Goal: Task Accomplishment & Management: Complete application form

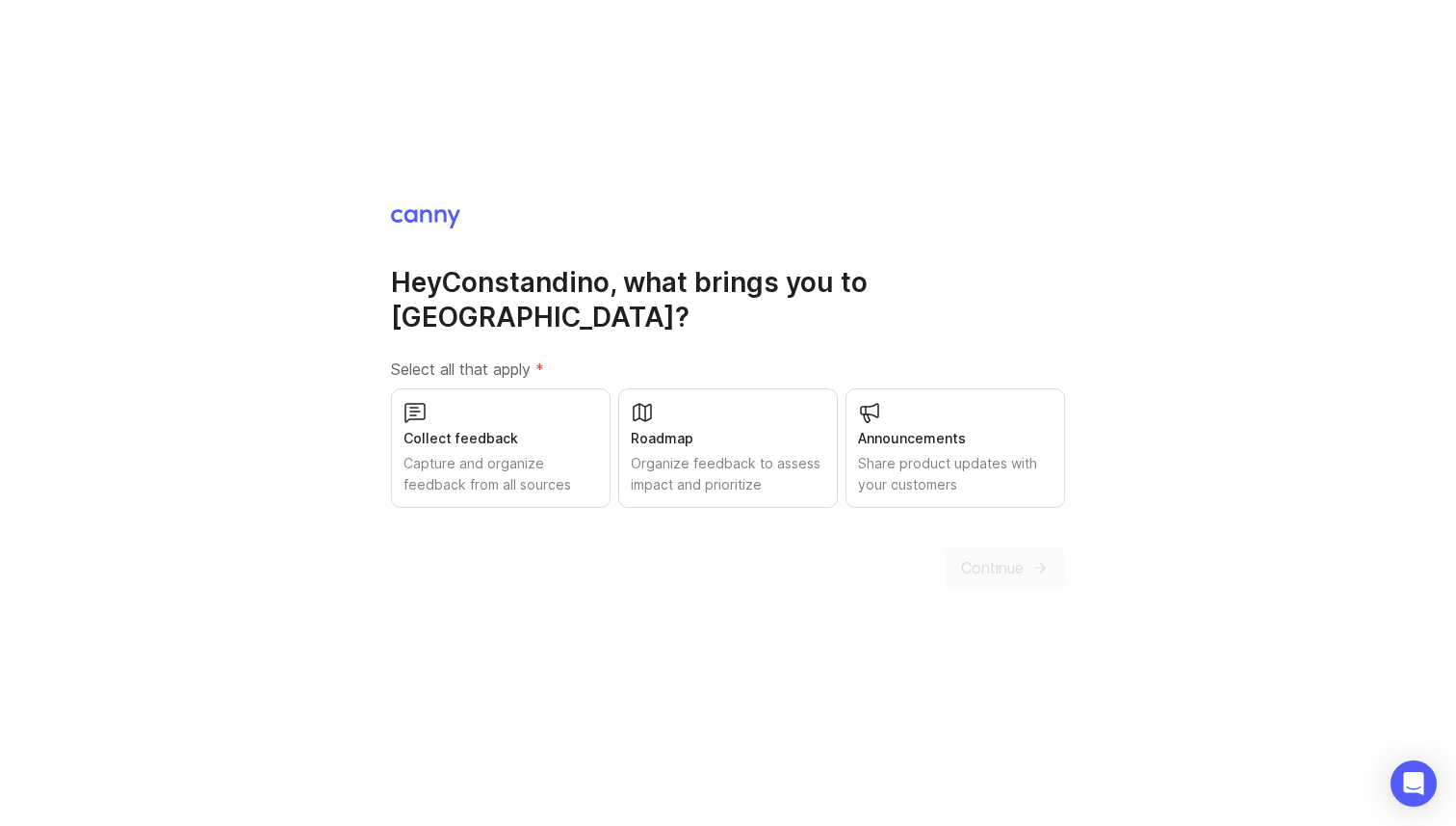
click at [561, 402] on div "Collect feedback Capture and organize feedback from all sources" at bounding box center [500, 448] width 219 height 119
click at [712, 407] on div "Roadmap Organize feedback to assess impact and prioritize" at bounding box center [728, 448] width 219 height 119
click at [916, 428] on div "Announcements" at bounding box center [956, 438] width 195 height 21
click at [1002, 561] on button "Continue" at bounding box center [1004, 567] width 120 height 43
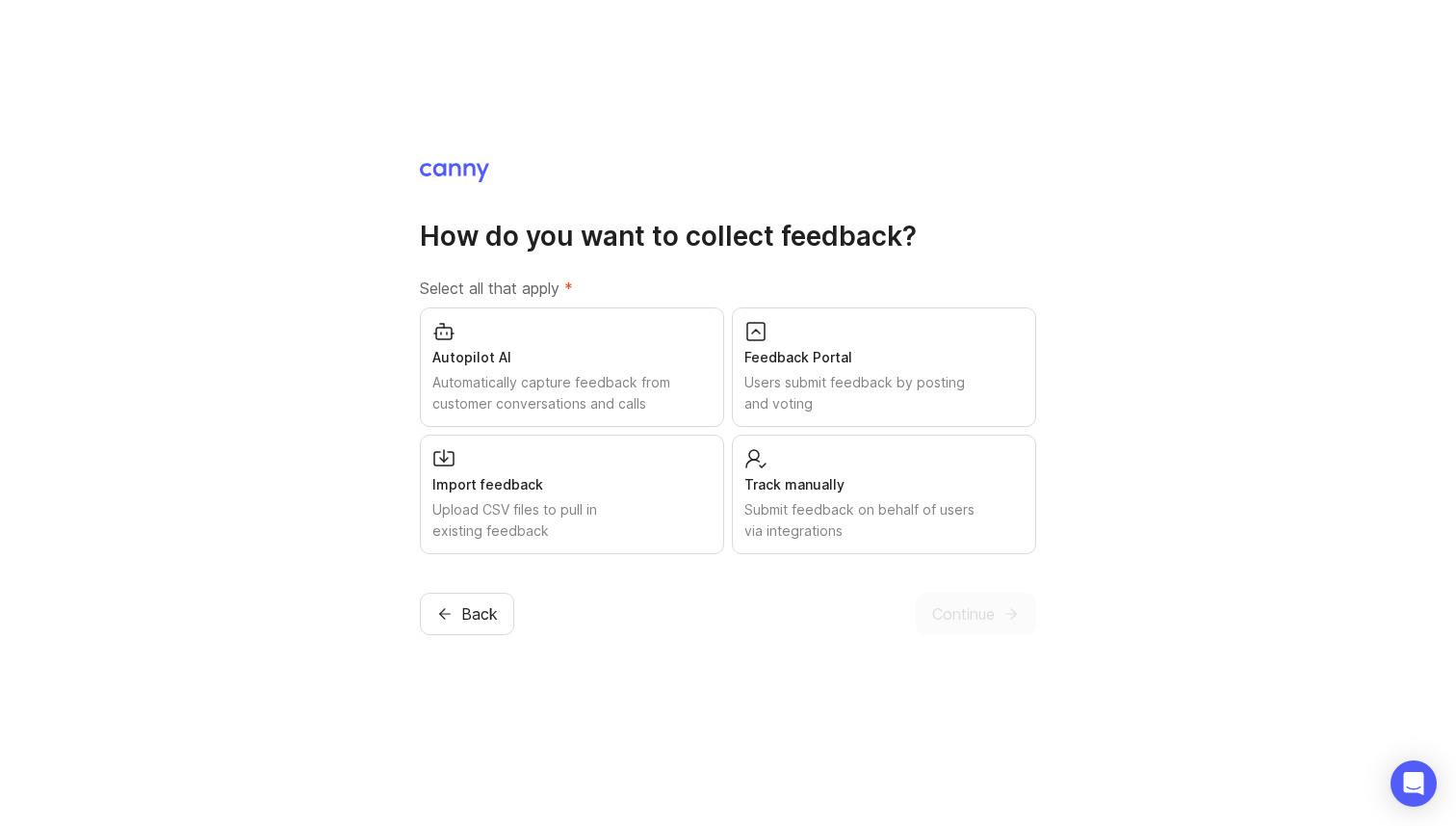
click at [905, 397] on div "Users submit feedback by posting and voting" at bounding box center [883, 393] width 279 height 43
click at [947, 521] on div "Submit feedback on behalf of users via integrations" at bounding box center [883, 520] width 279 height 43
click at [980, 606] on span "Continue" at bounding box center [964, 614] width 63 height 23
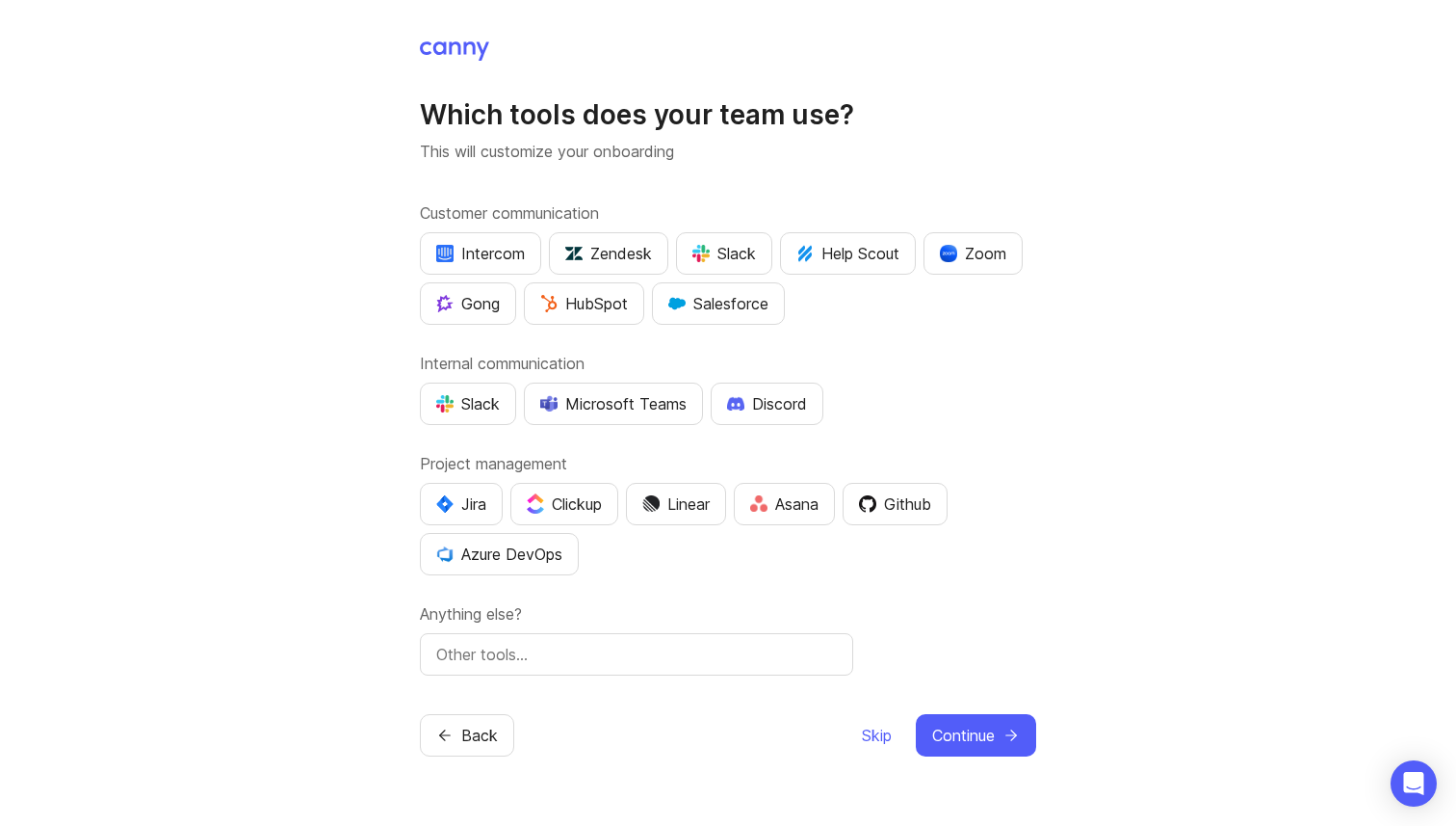
click at [456, 398] on div "Slack" at bounding box center [468, 403] width 64 height 23
click at [978, 244] on div "Zoom" at bounding box center [973, 253] width 66 height 23
click at [982, 253] on div "Zoom" at bounding box center [973, 253] width 66 height 23
click at [704, 651] on input "text" at bounding box center [637, 653] width 401 height 23
type input "[DATE][DOMAIN_NAME]"
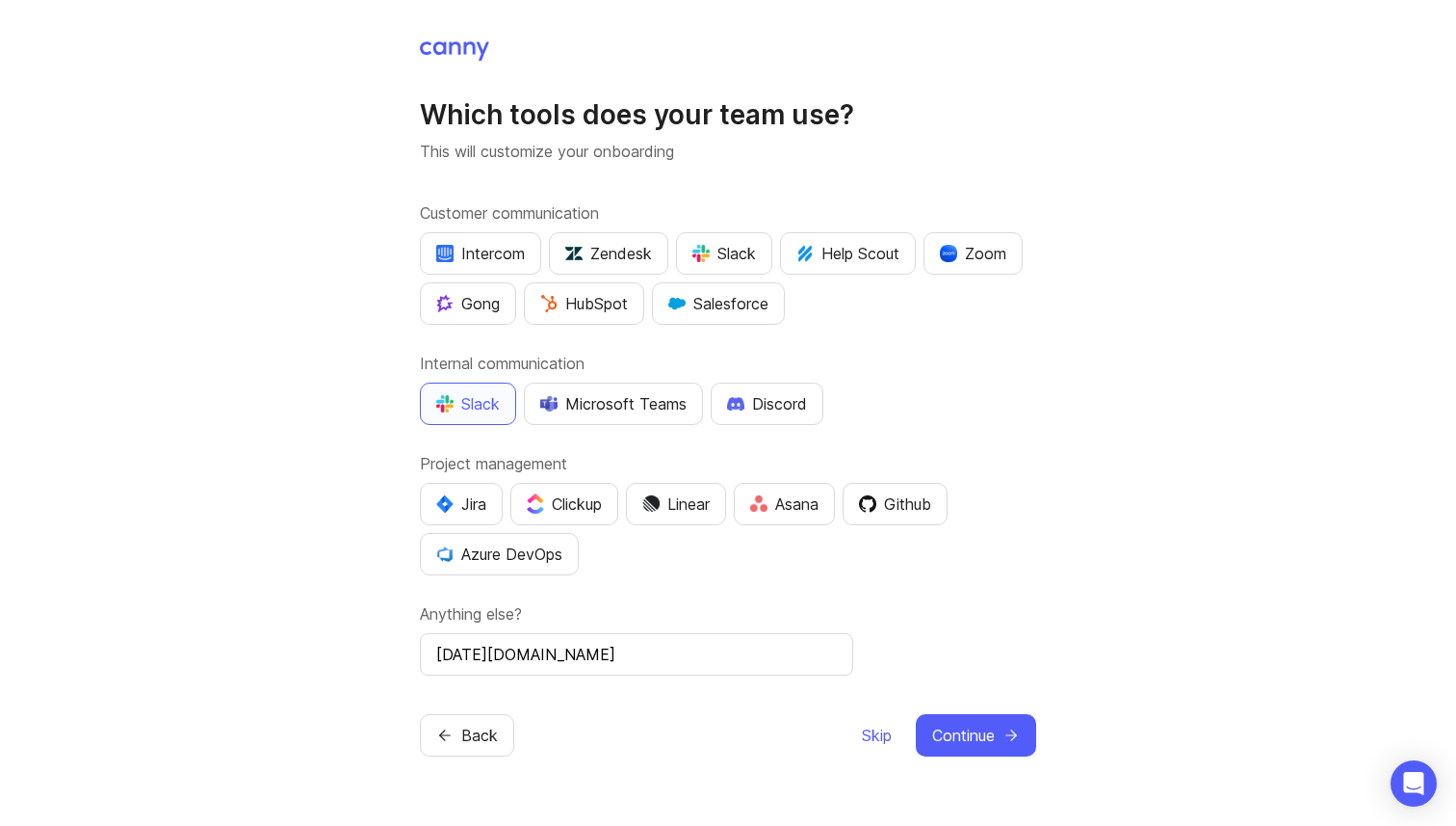
click at [986, 736] on span "Continue" at bounding box center [964, 735] width 63 height 23
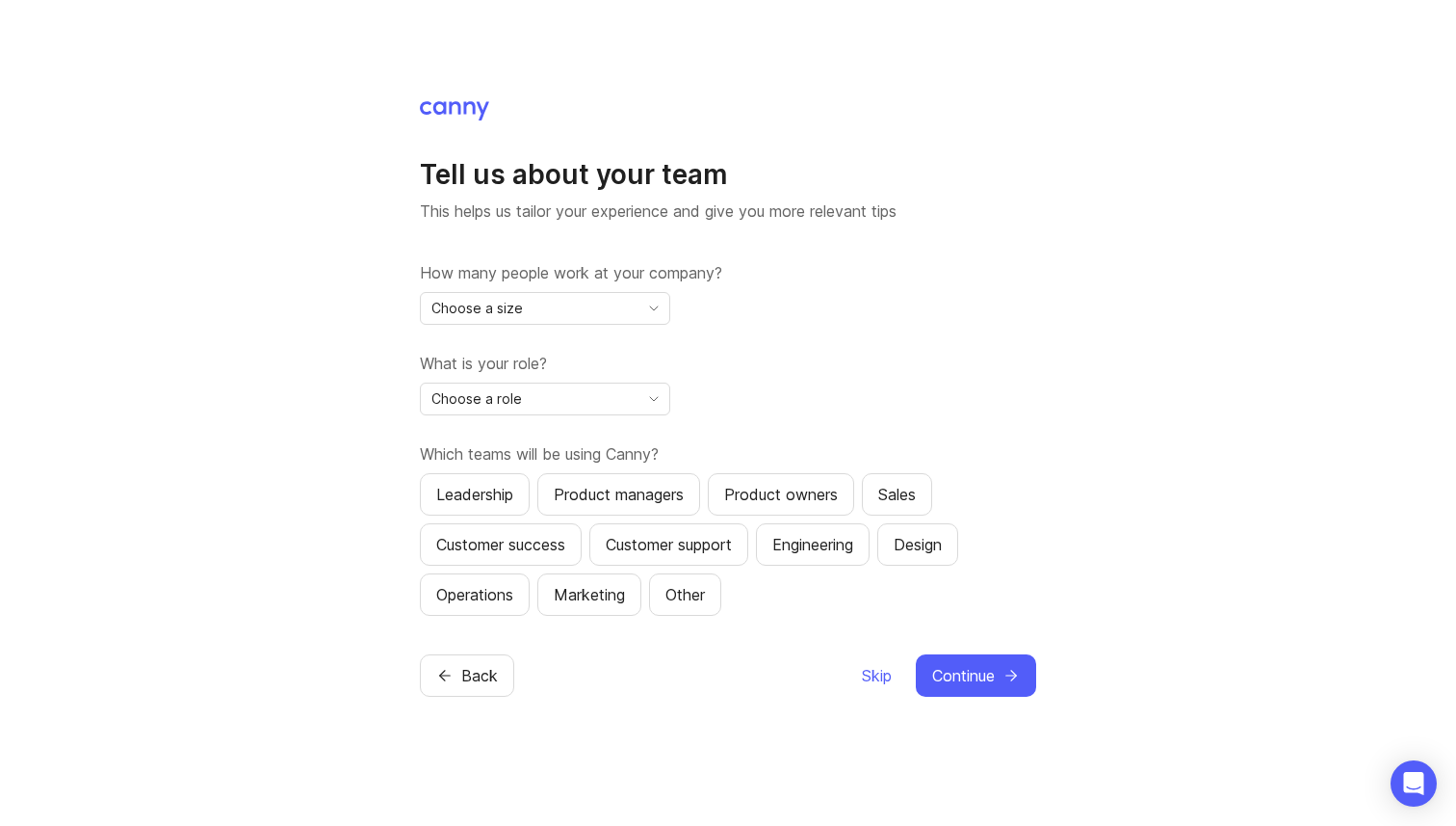
click at [570, 311] on div "Choose a size" at bounding box center [529, 308] width 217 height 31
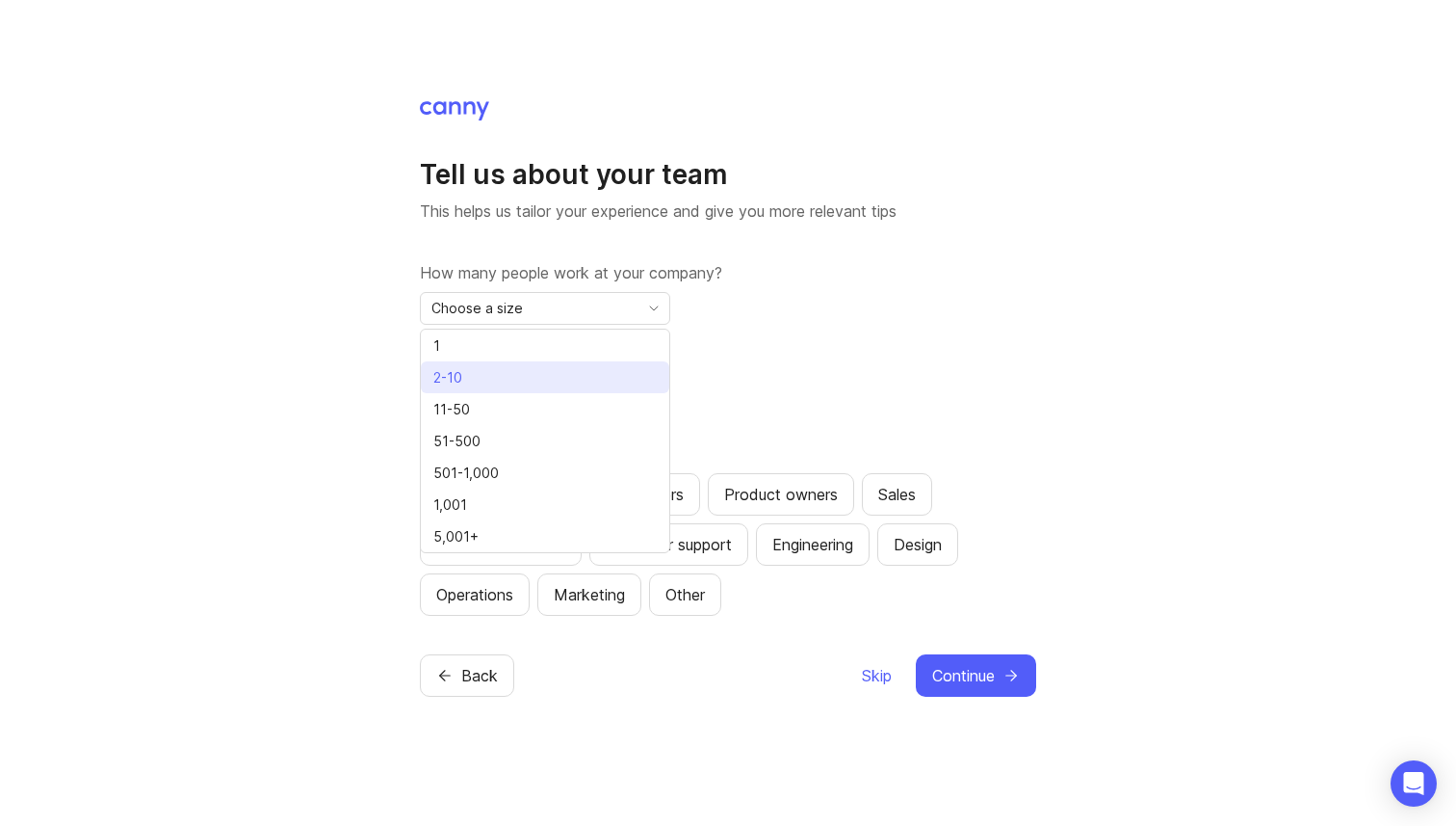
click at [557, 372] on li "2-10" at bounding box center [545, 377] width 248 height 32
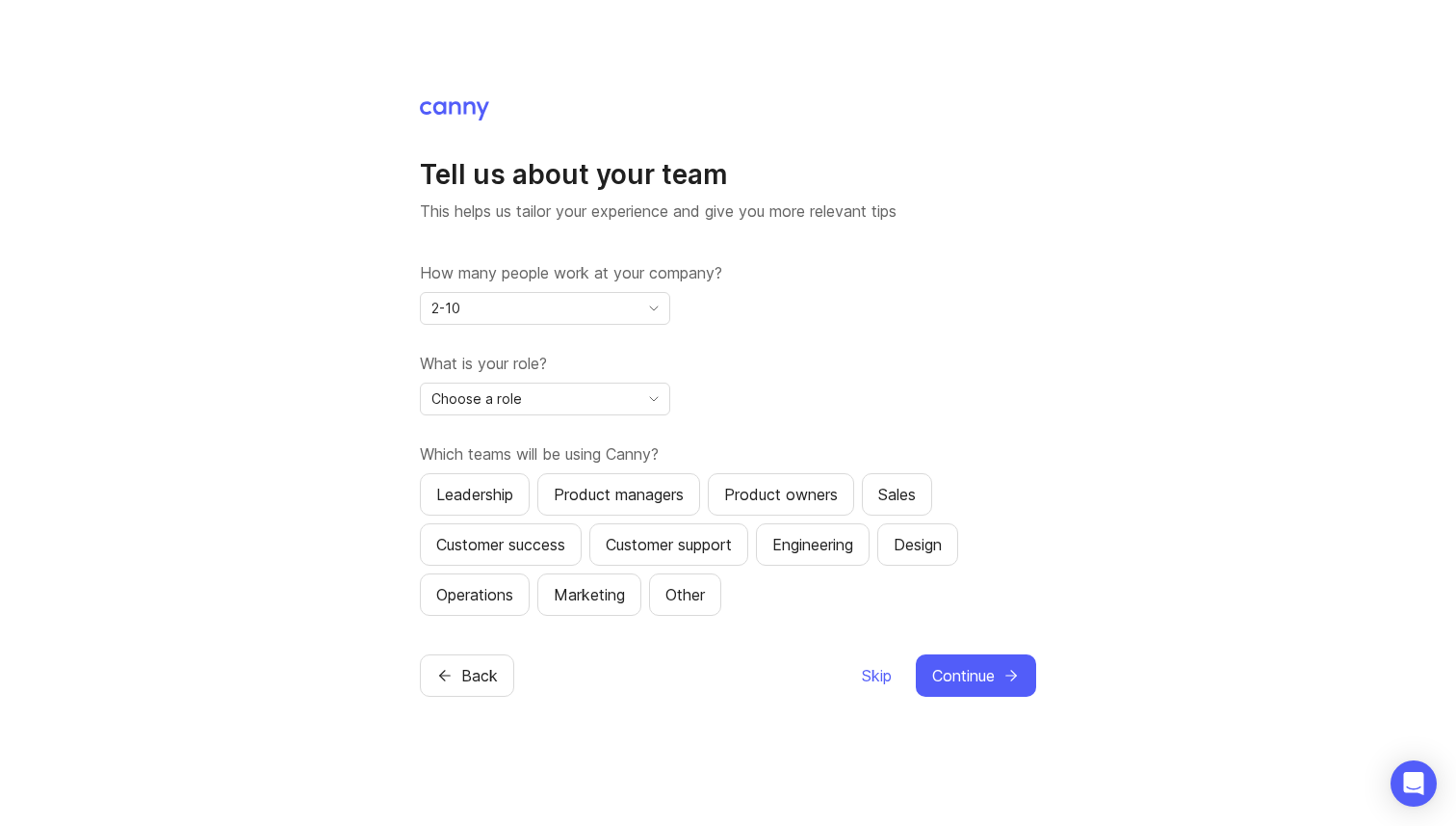
click at [592, 395] on div "Choose a role" at bounding box center [529, 398] width 217 height 31
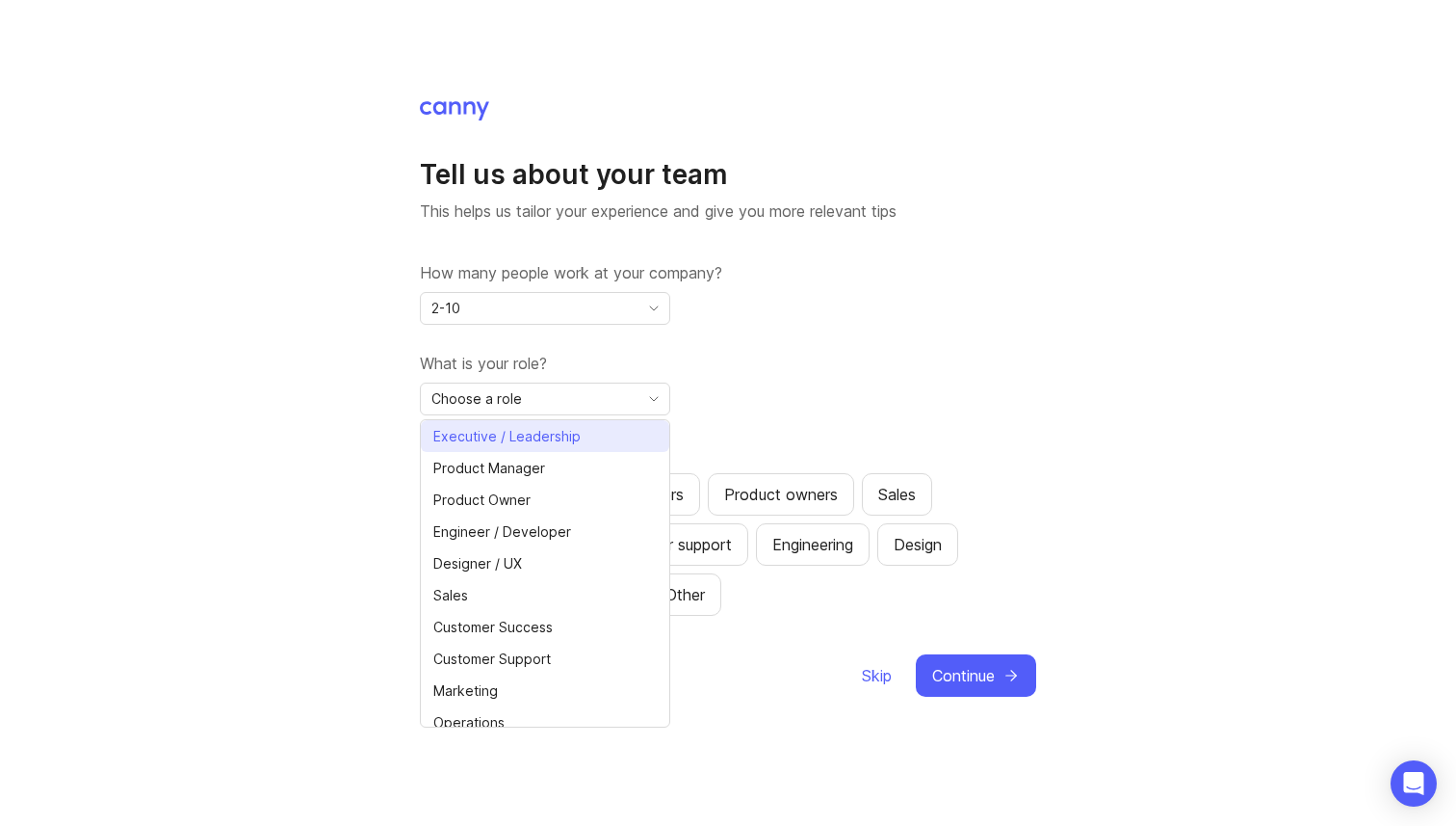
click at [561, 433] on span "Executive / Leadership" at bounding box center [507, 436] width 147 height 21
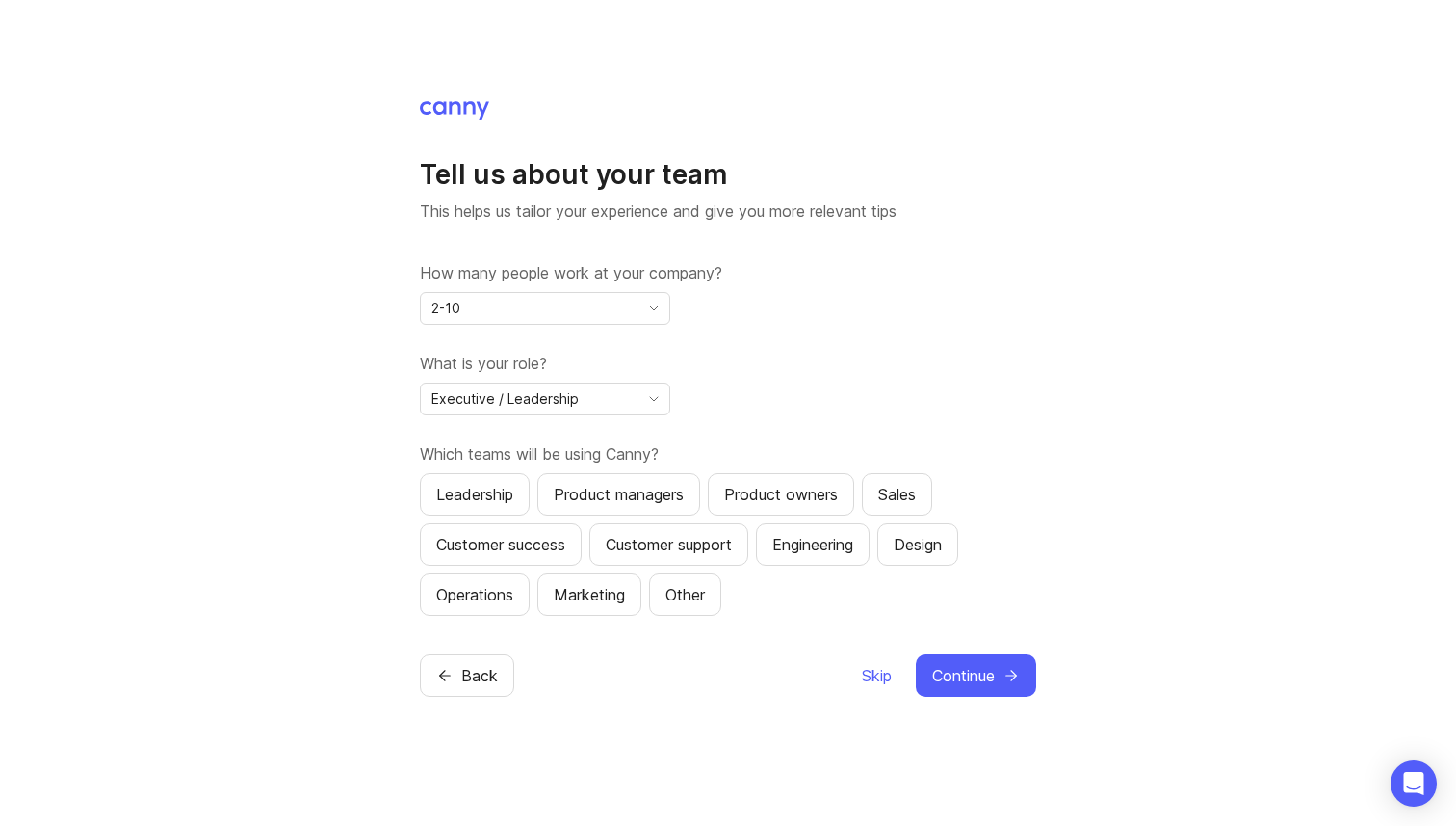
click at [476, 492] on div "Leadership" at bounding box center [475, 493] width 77 height 23
click at [903, 494] on div "Sales" at bounding box center [897, 493] width 38 height 23
click at [835, 542] on div "Engineering" at bounding box center [813, 544] width 81 height 23
click at [977, 671] on span "Continue" at bounding box center [964, 675] width 63 height 23
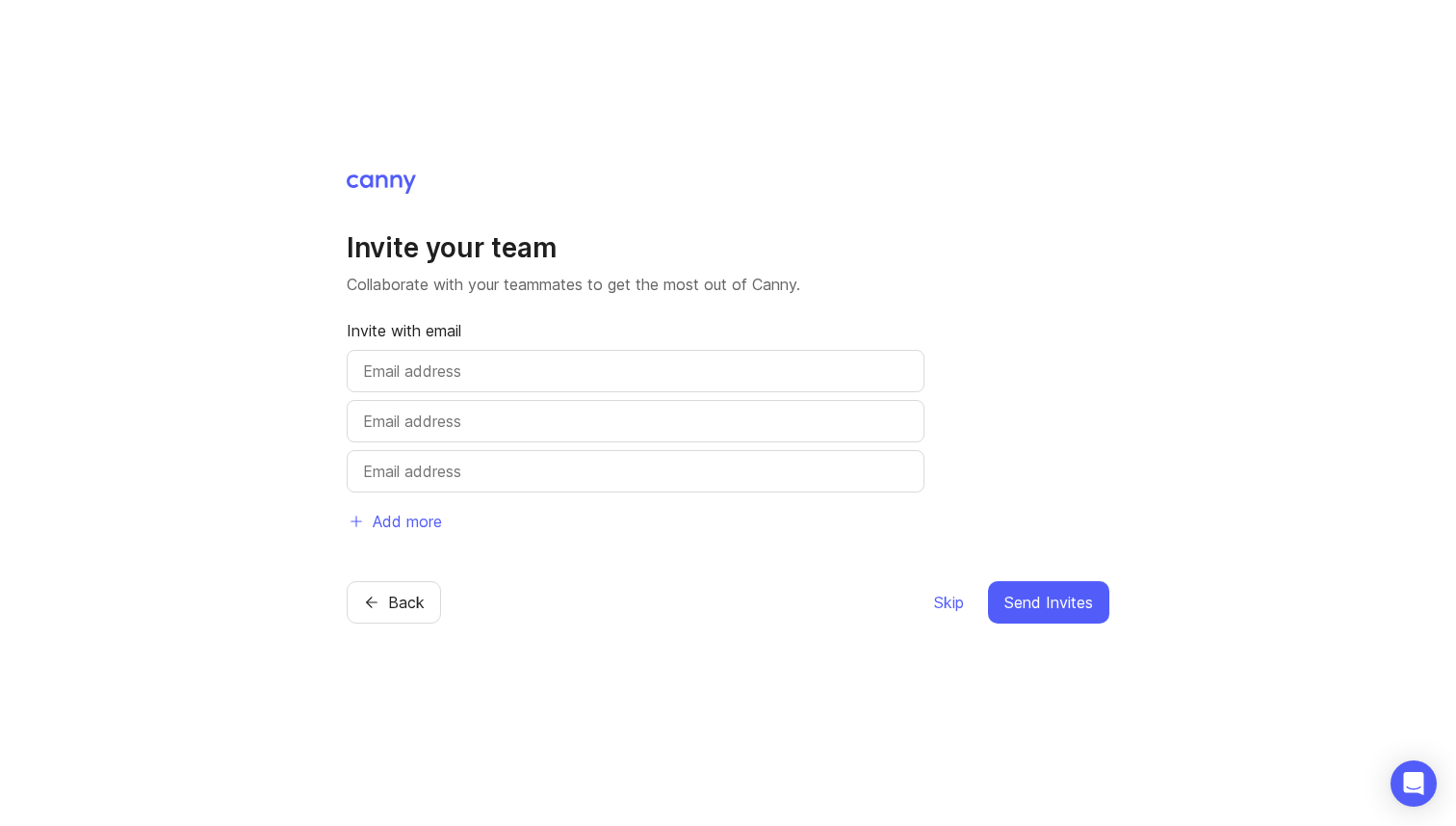
click at [596, 365] on input "text" at bounding box center [635, 370] width 545 height 23
type input "[PERSON_NAME][EMAIL_ADDRESS][DOMAIN_NAME]"
click at [1029, 611] on span "Send Invites" at bounding box center [1048, 602] width 88 height 23
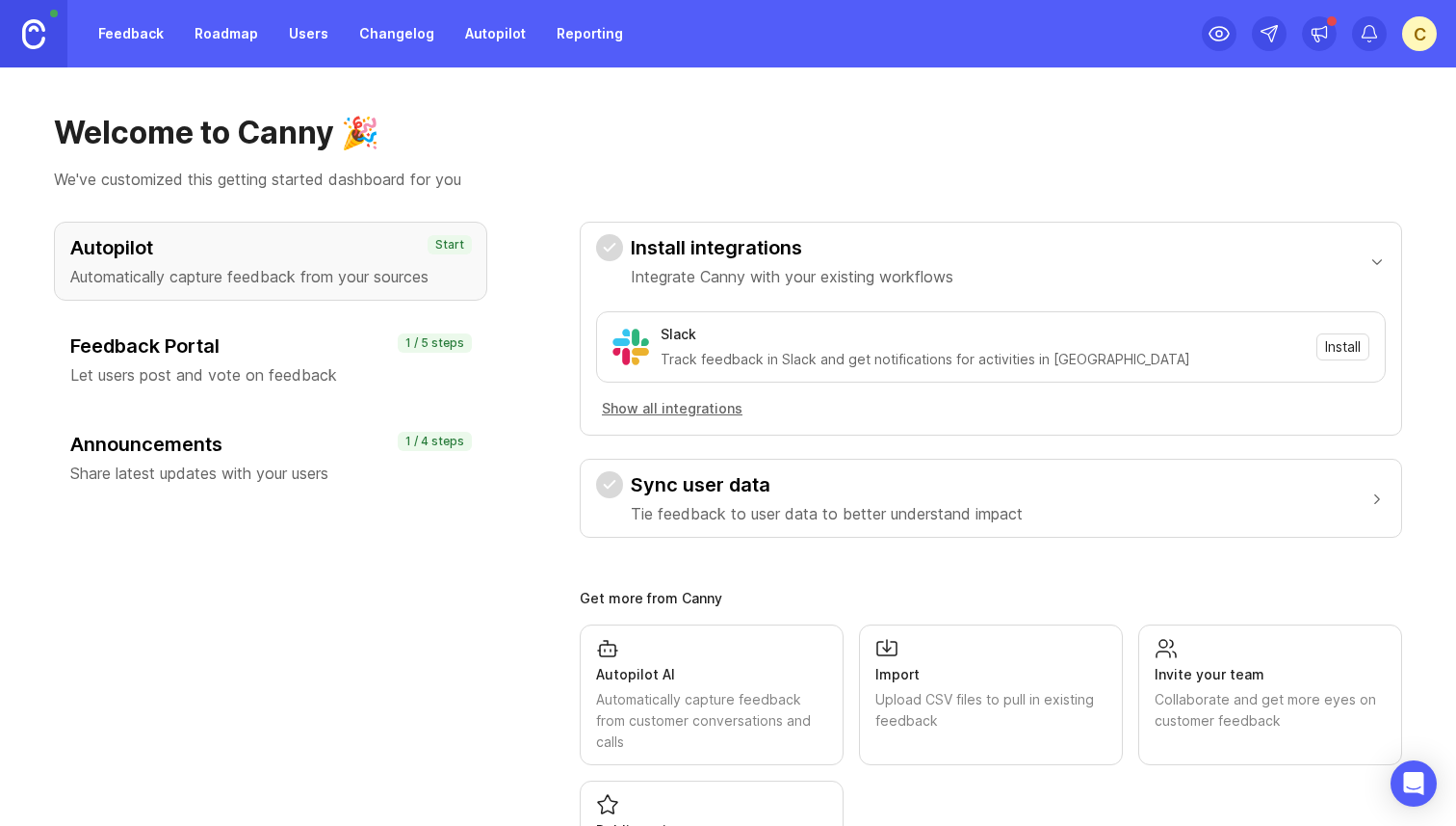
click at [143, 32] on link "Feedback" at bounding box center [130, 33] width 88 height 35
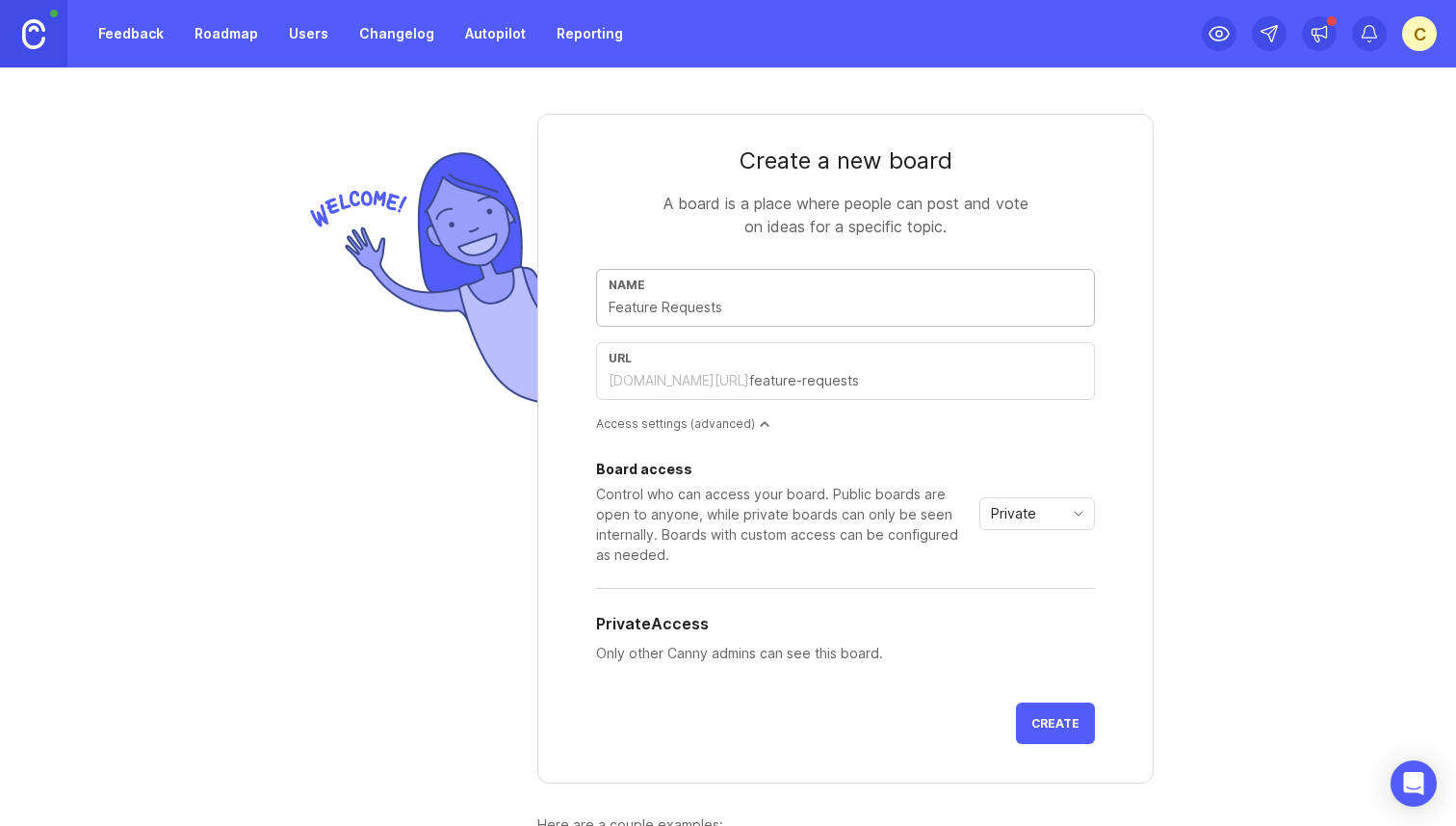
type input "F"
type input "f"
type input "Fe"
type input "fe"
type input "Fea"
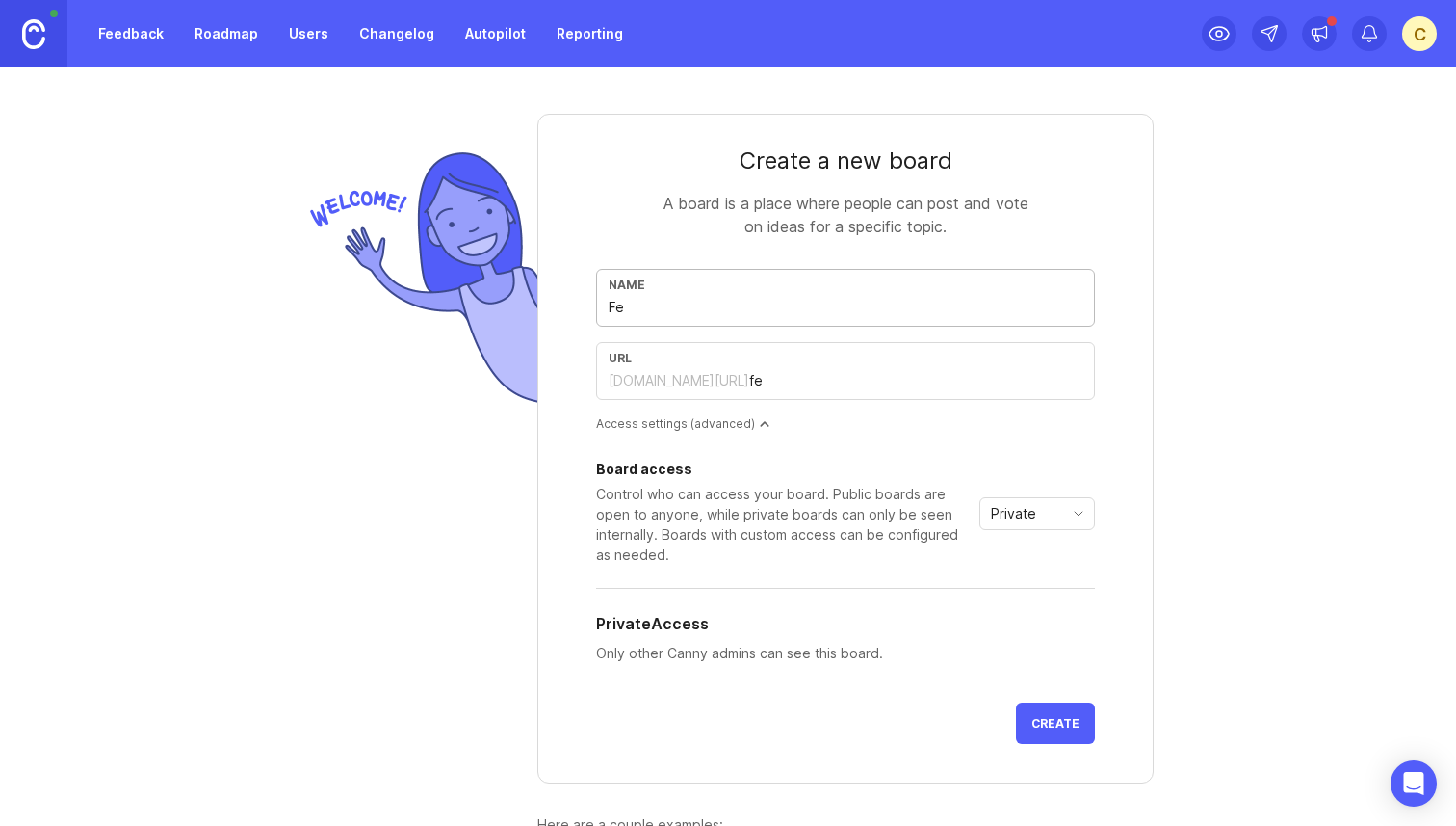
type input "fea"
type input "Feat"
type input "feat"
type input "Featu"
type input "featu"
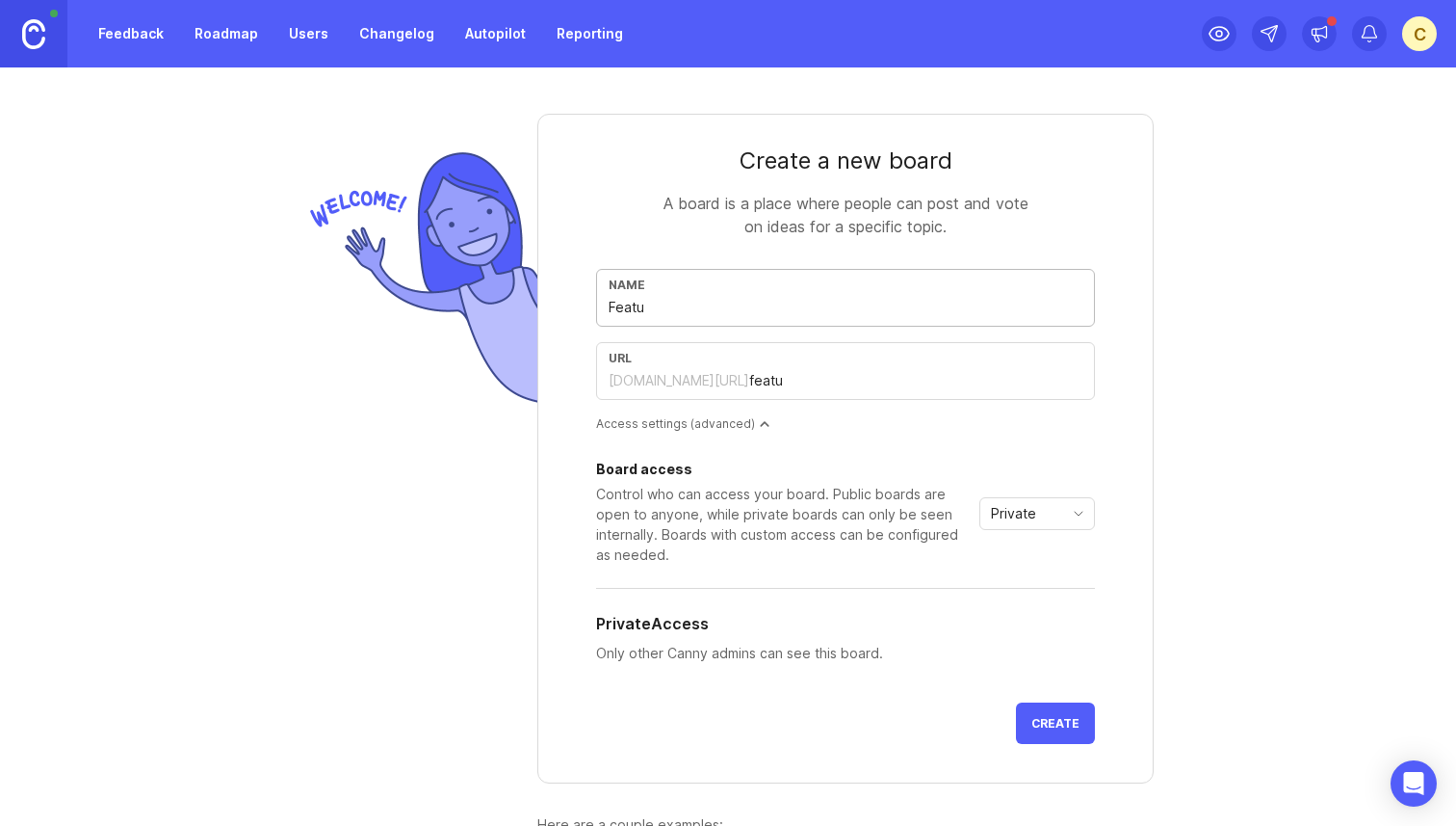
type input "Featur"
type input "featur"
type input "Feature"
type input "feature"
type input "Feature R"
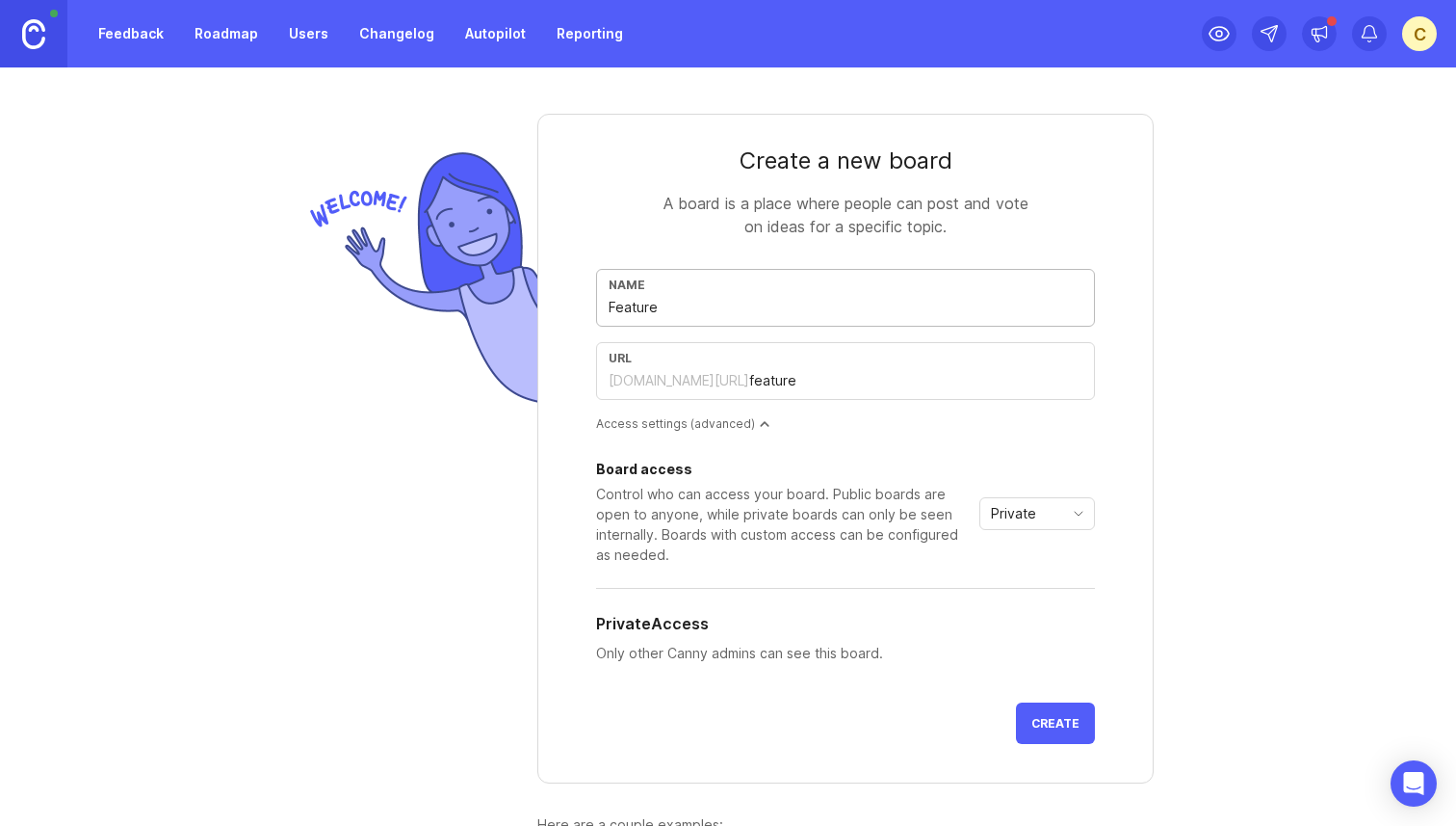
type input "feature-r"
type input "Feature Re"
type input "feature-re"
type input "Feature Req"
type input "feature-req"
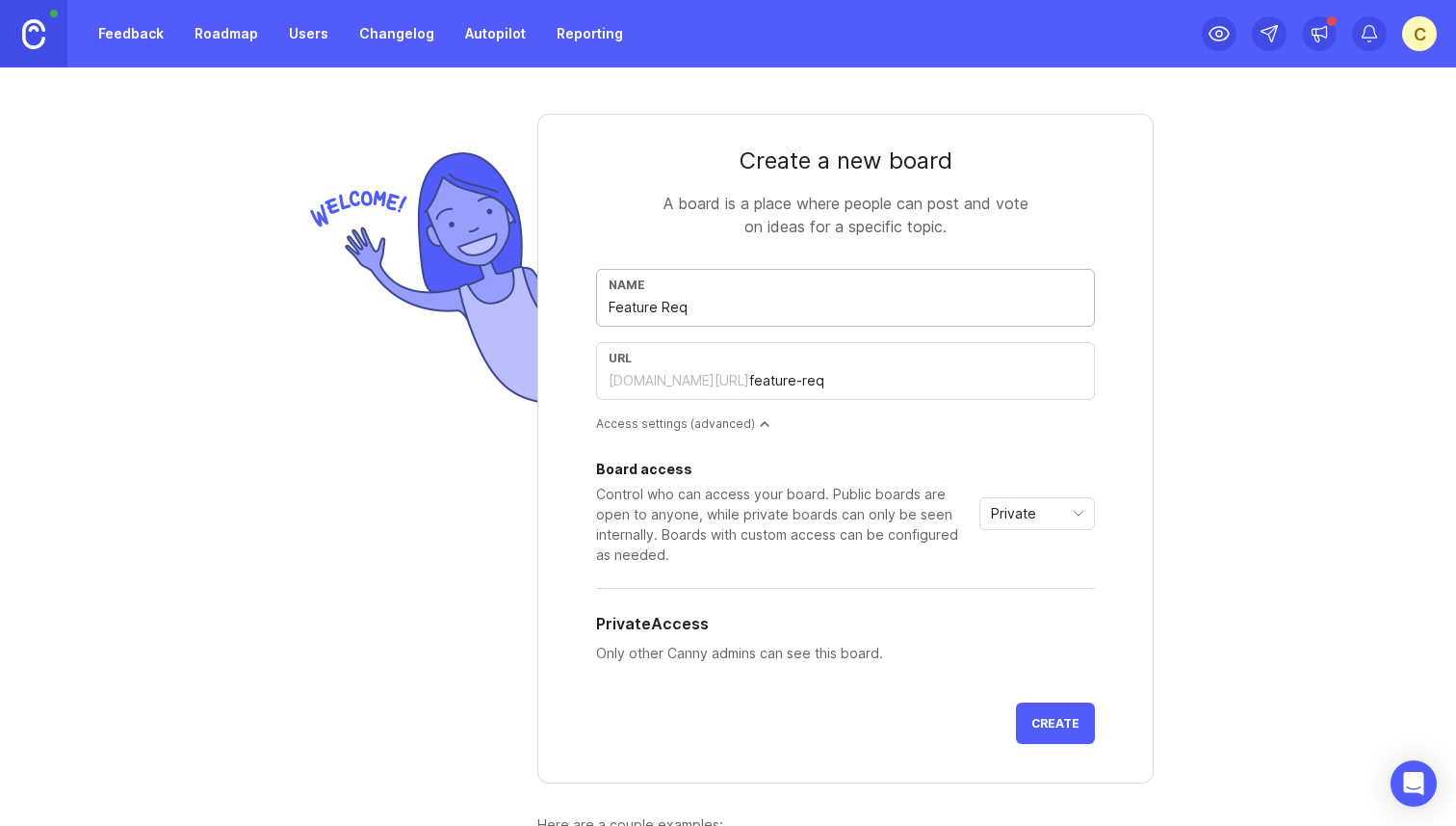
type input "Feature Requ"
type input "feature-requ"
type input "Feature Reque"
type input "feature-reque"
type input "Feature Reques"
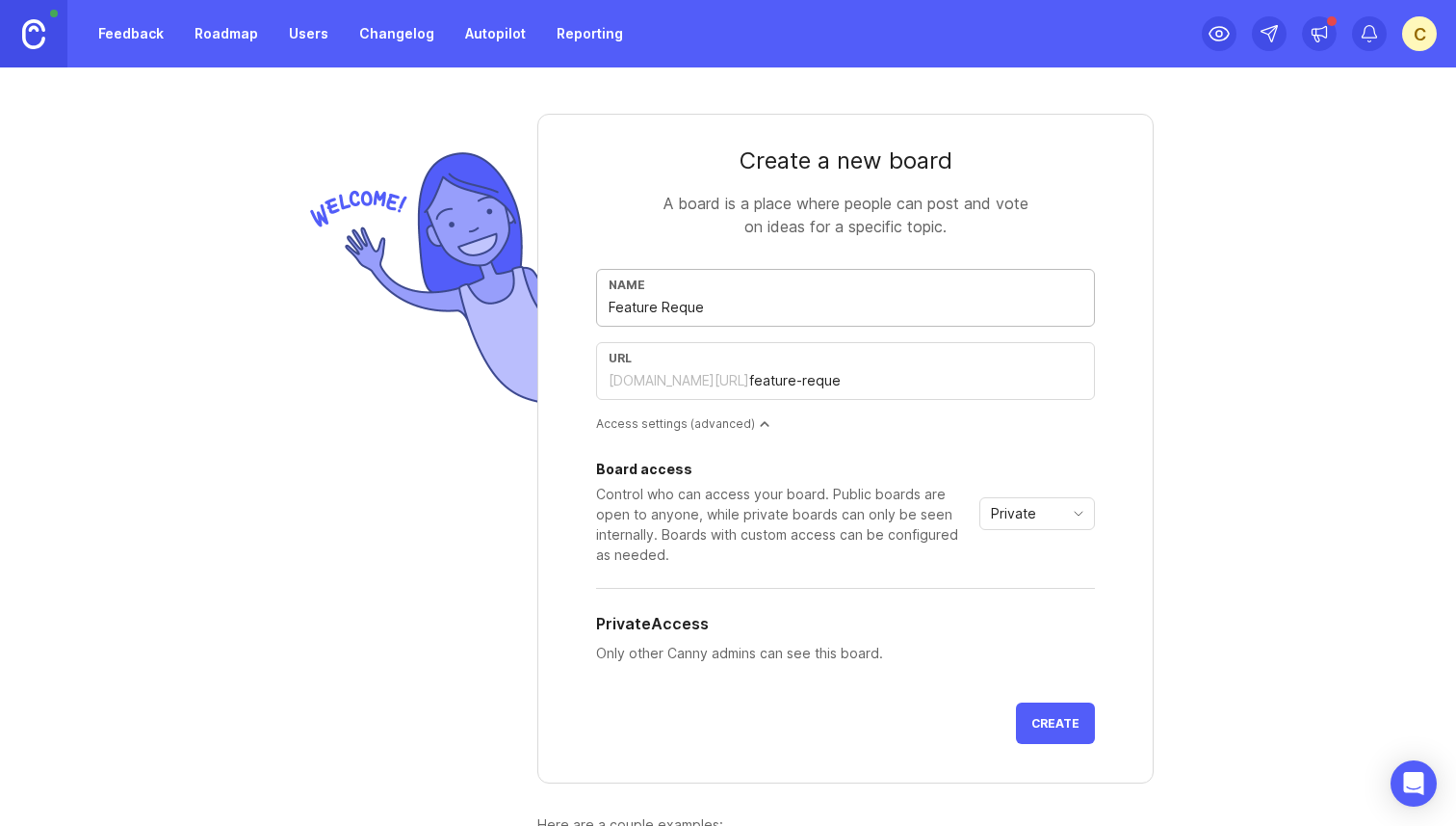
type input "feature-reques"
type input "Feature Request"
type input "feature-request"
type input "Feature Requests"
type input "feature-requests"
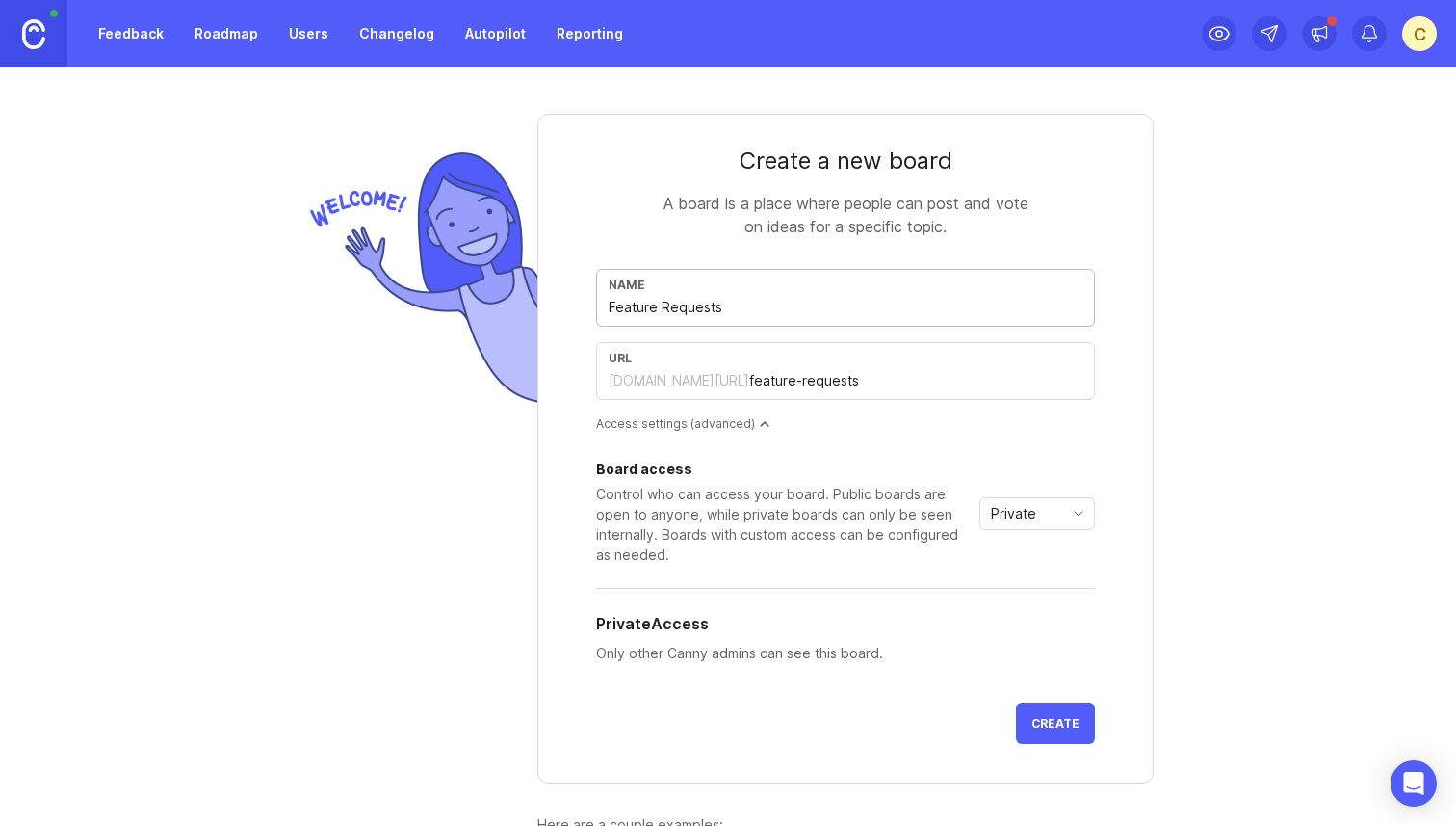
type input "Feature Requests"
click at [1003, 522] on span "Private" at bounding box center [1014, 513] width 46 height 21
click at [936, 567] on div "Board access Control who can access your board. Public boards are open to anyon…" at bounding box center [846, 575] width 499 height 224
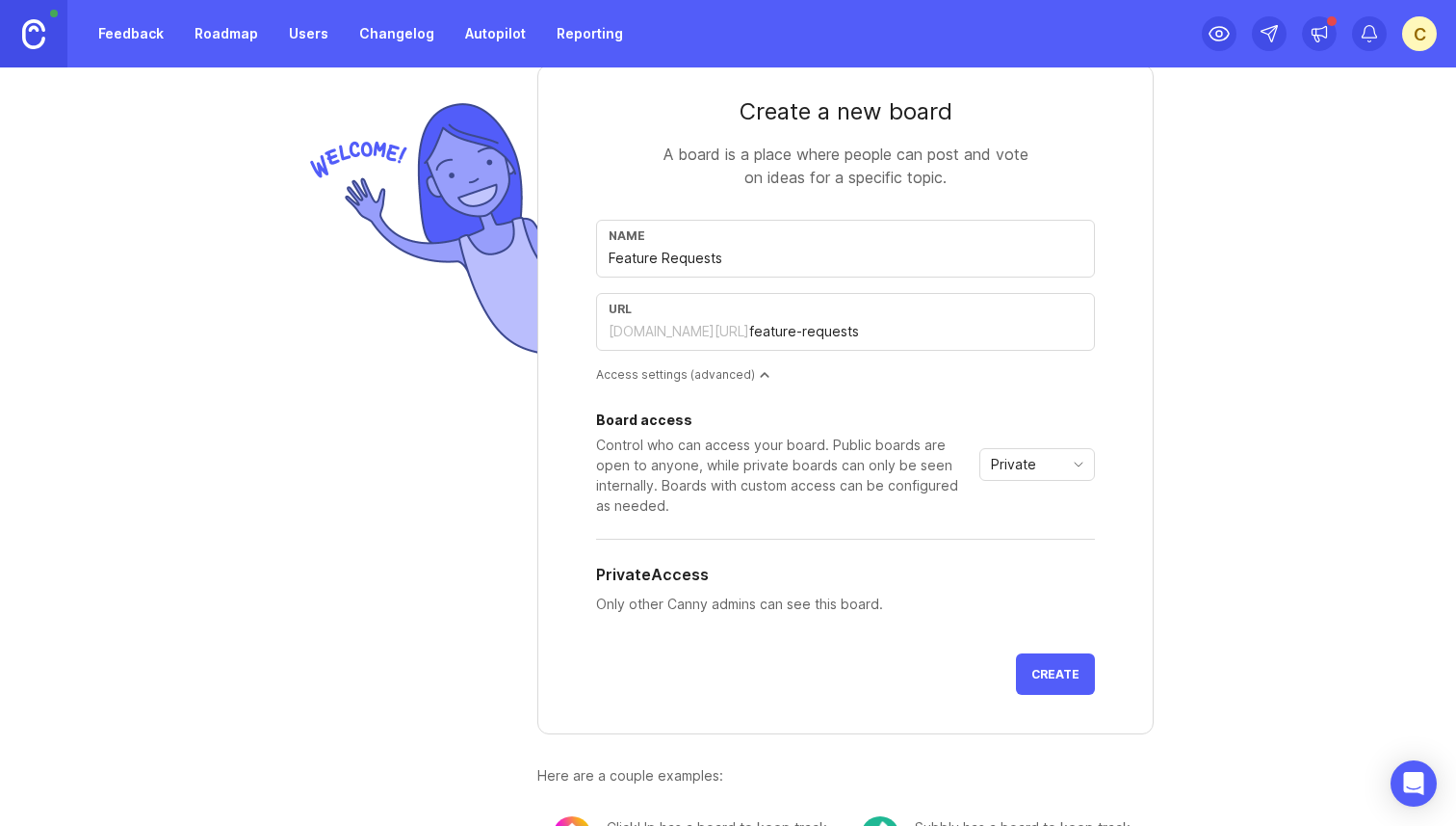
scroll to position [42, 0]
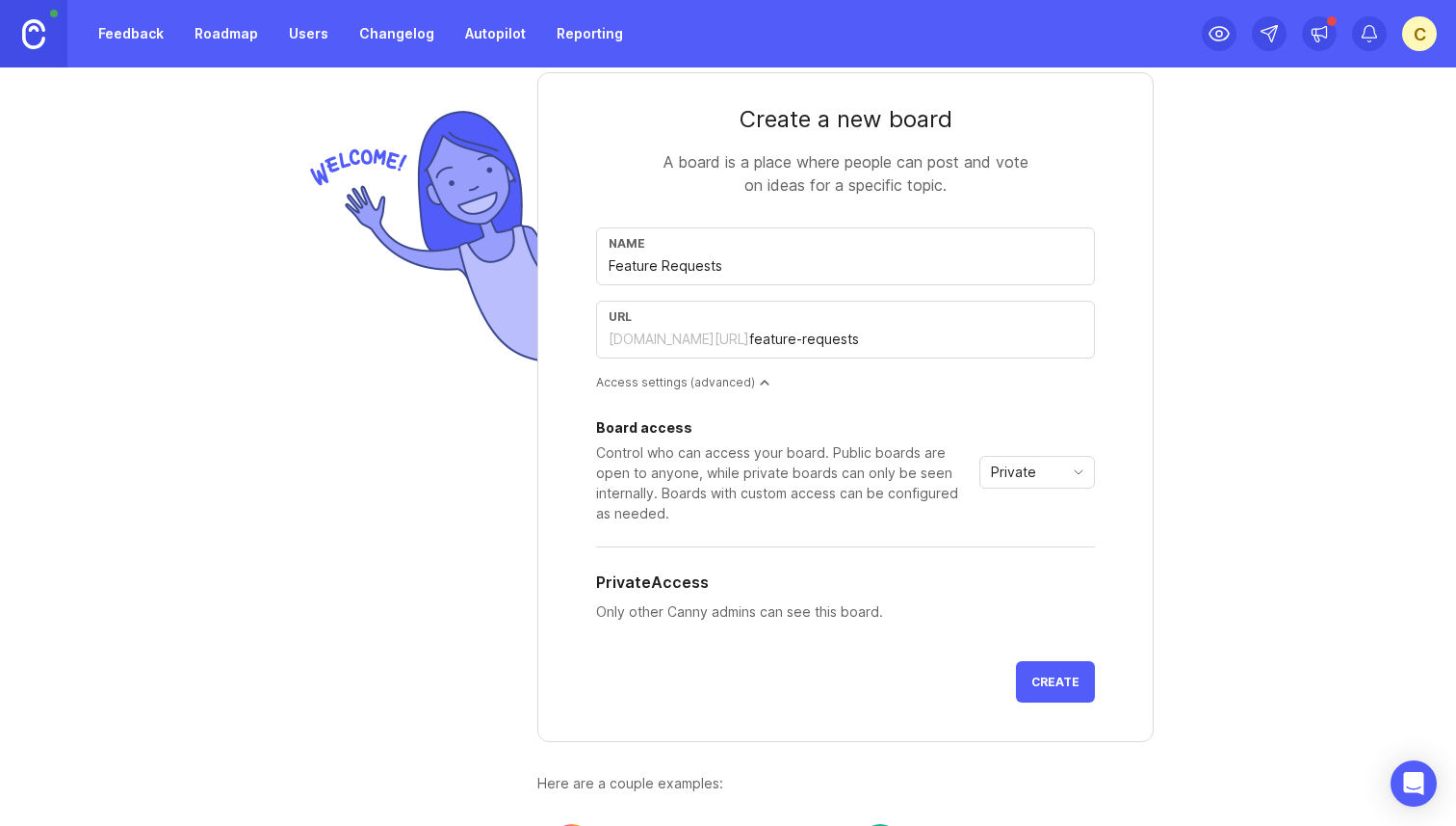
click at [1062, 689] on button "Create" at bounding box center [1056, 682] width 79 height 42
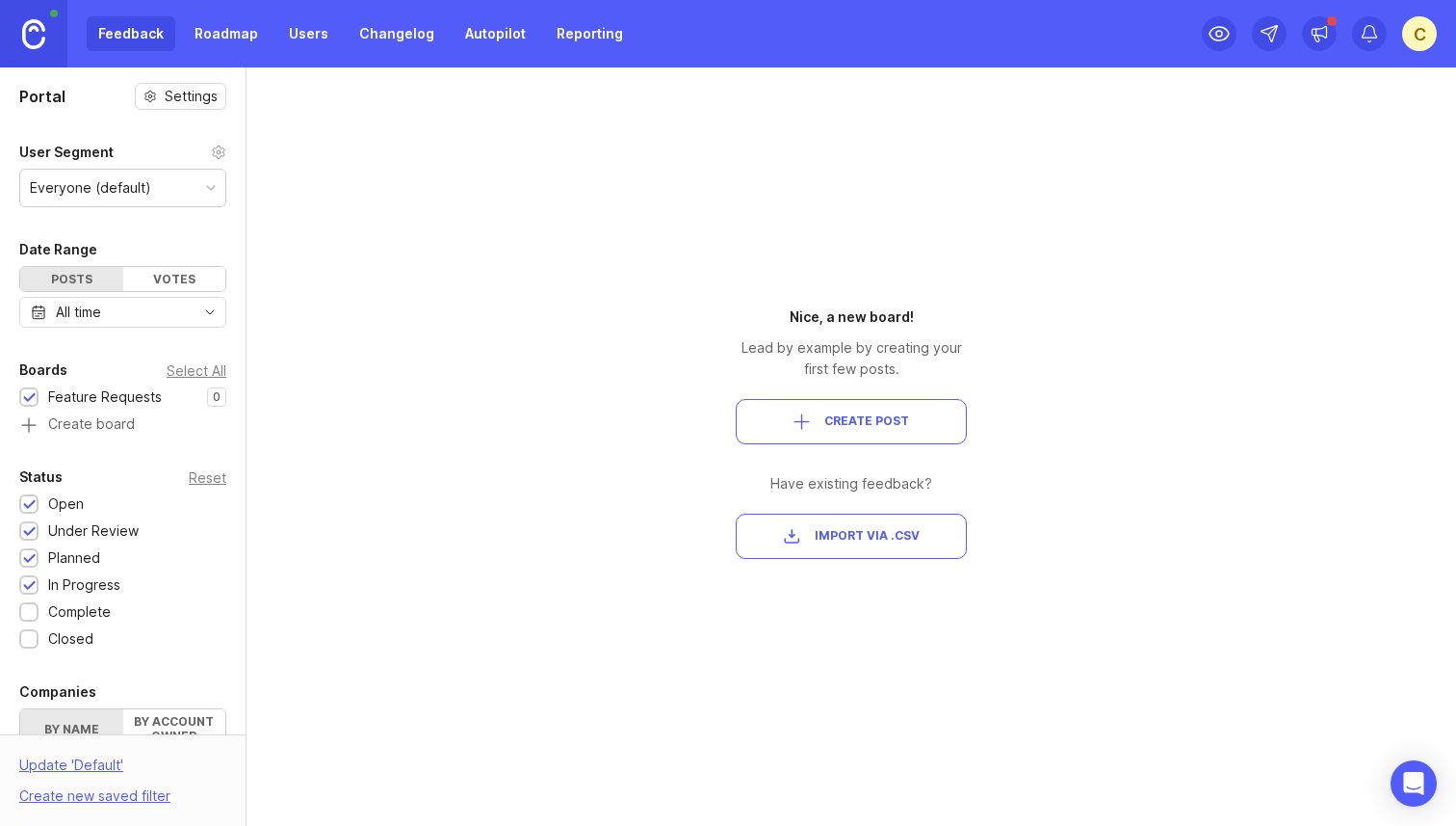
click at [886, 423] on span "Create Post" at bounding box center [866, 421] width 84 height 16
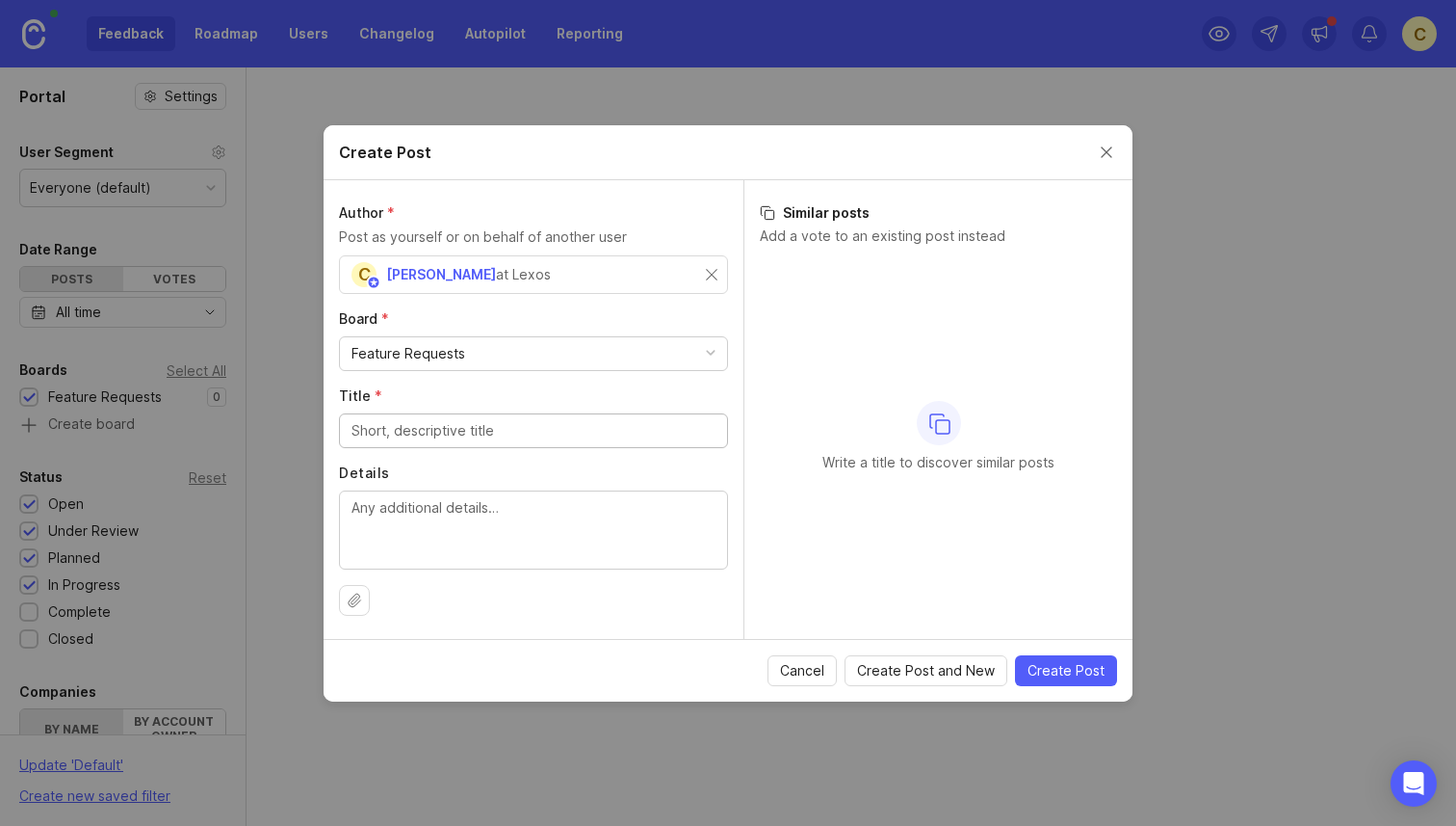
click at [1109, 154] on button "Close create post modal" at bounding box center [1106, 152] width 21 height 21
